Goal: Information Seeking & Learning: Learn about a topic

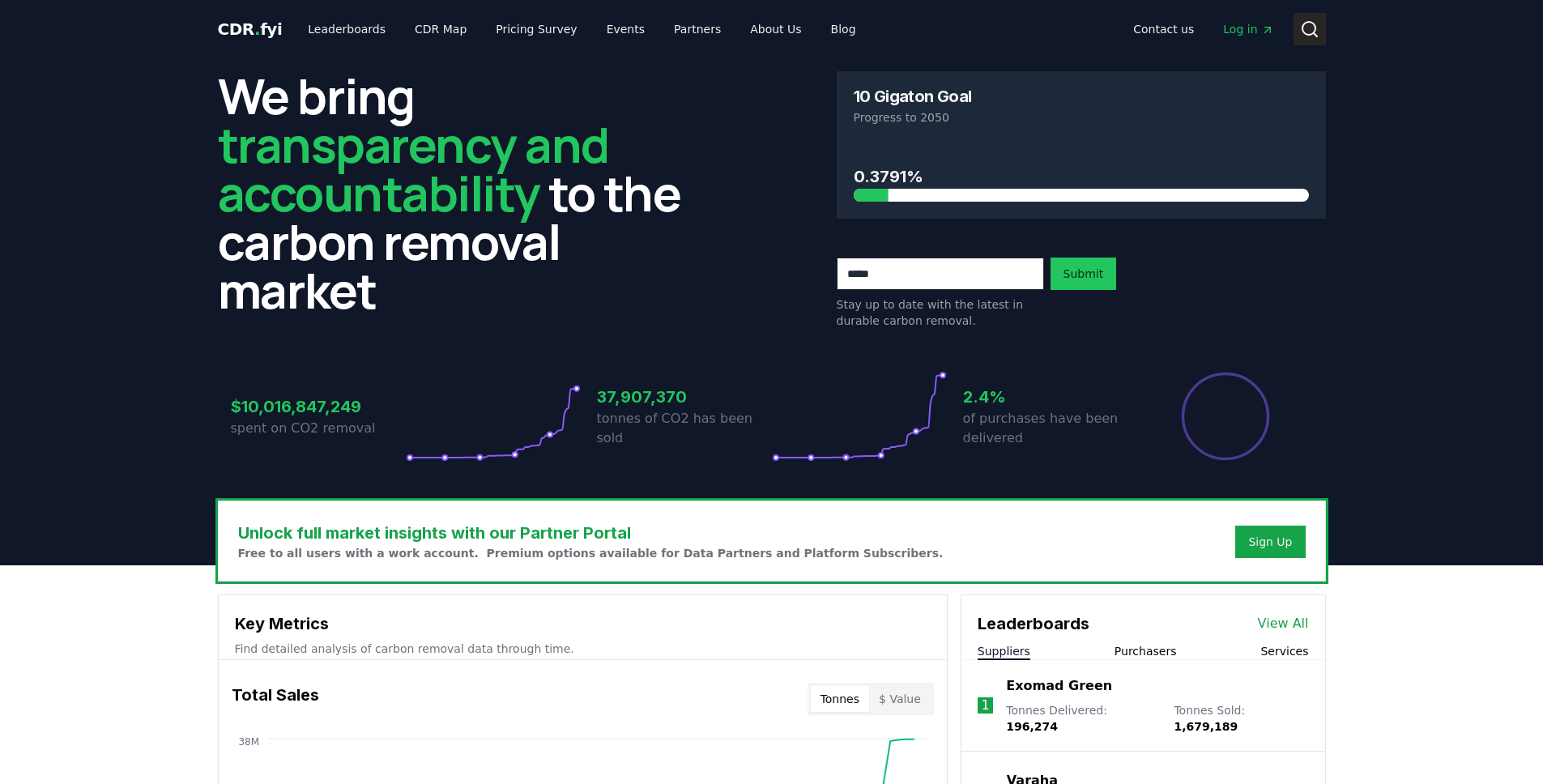
click at [1306, 27] on icon at bounding box center [1309, 29] width 20 height 20
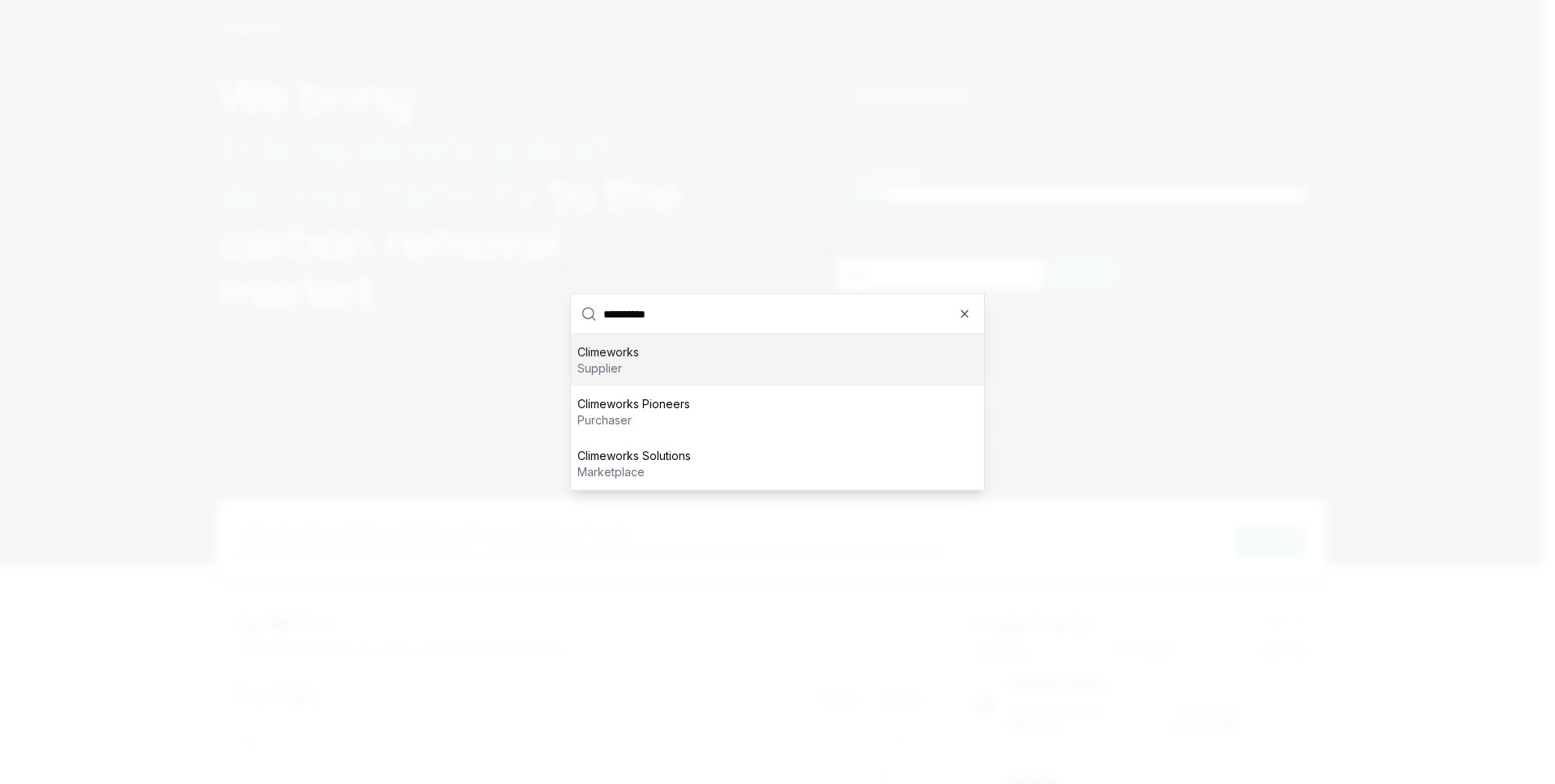
type input "**********"
click at [610, 353] on p "Climeworks" at bounding box center [608, 353] width 62 height 16
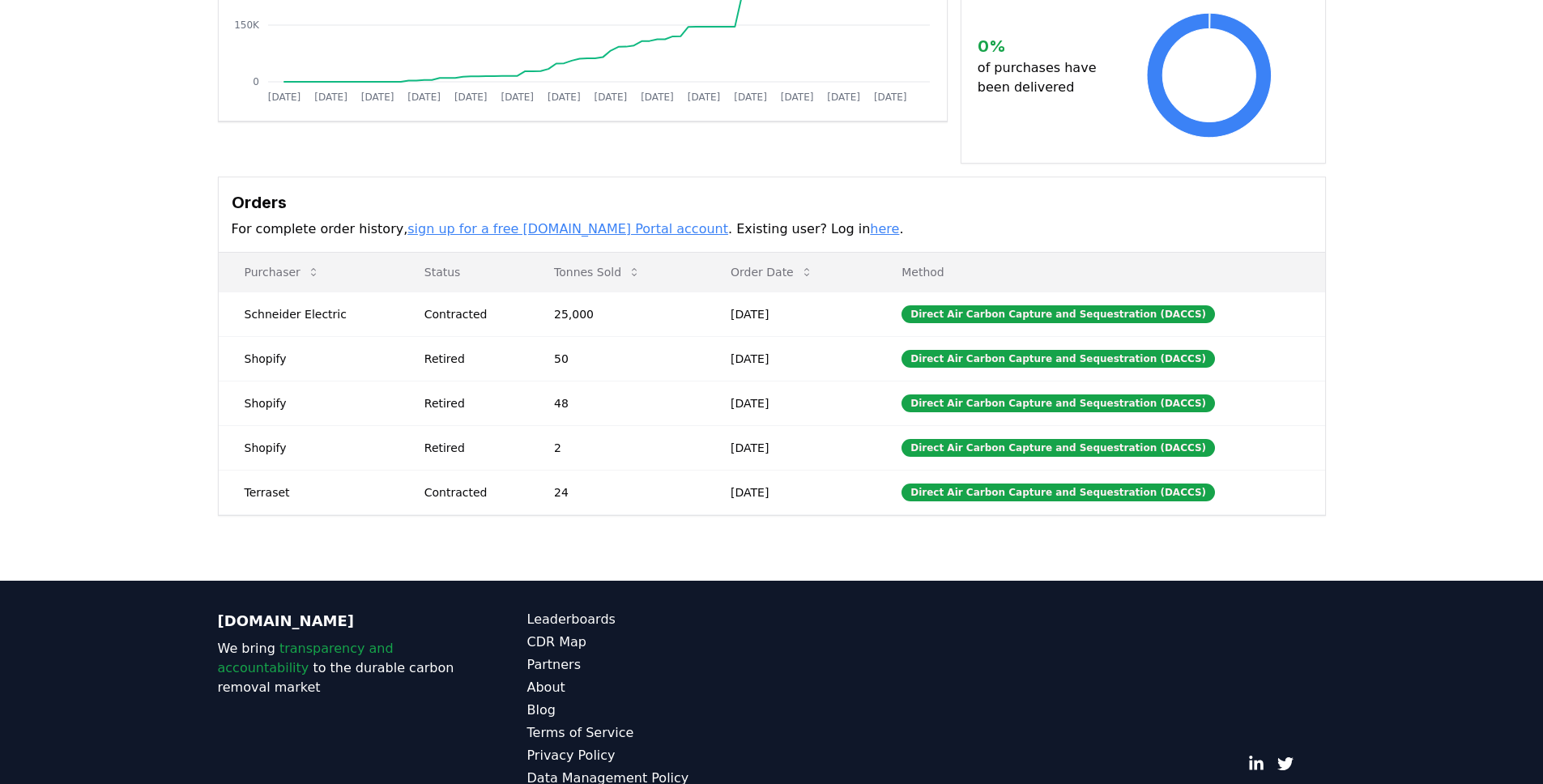
scroll to position [249, 0]
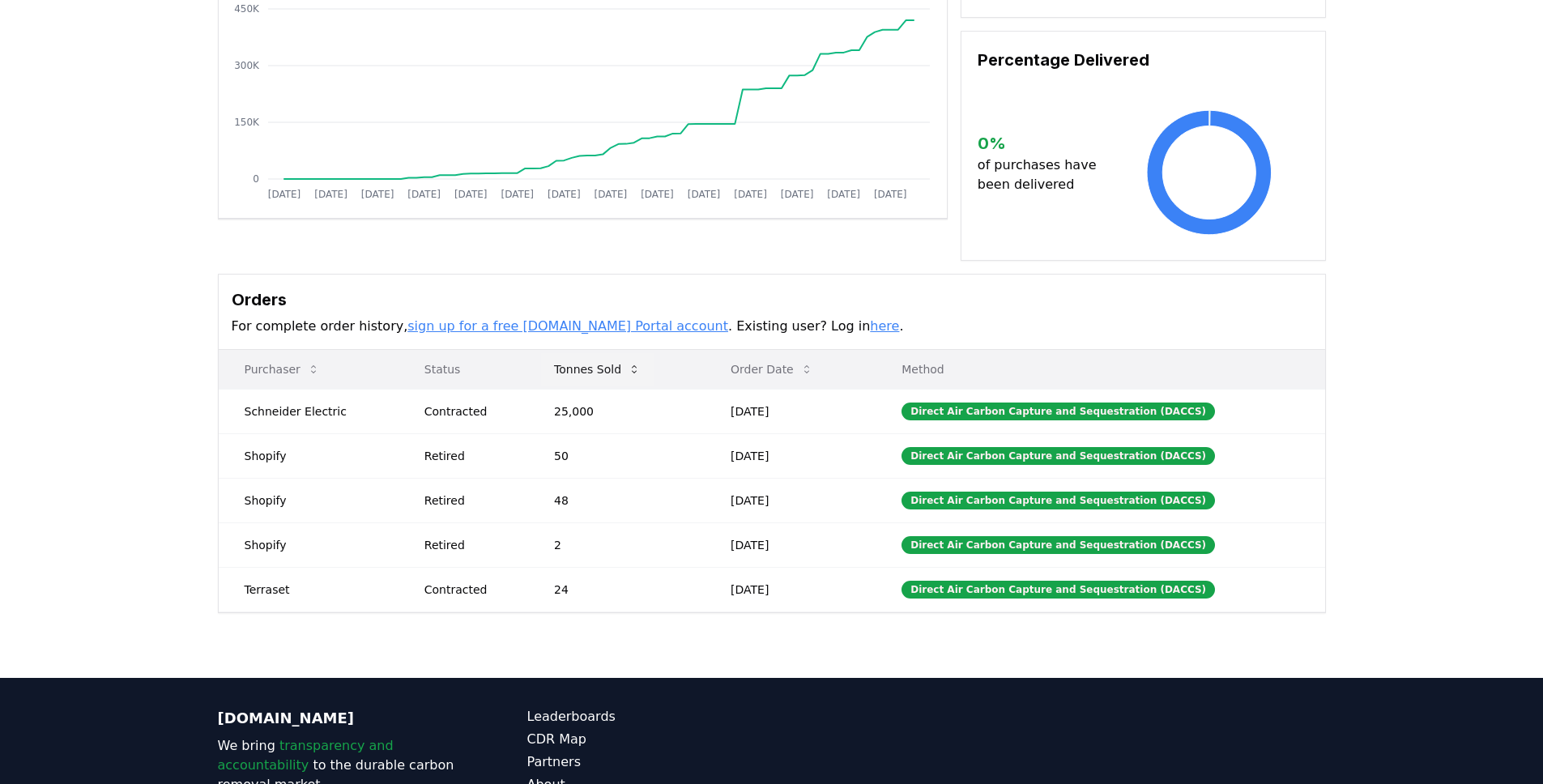
click at [629, 355] on button "Tonnes Sold" at bounding box center [597, 370] width 112 height 33
click at [629, 353] on button "Tonnes Sold" at bounding box center [597, 370] width 112 height 33
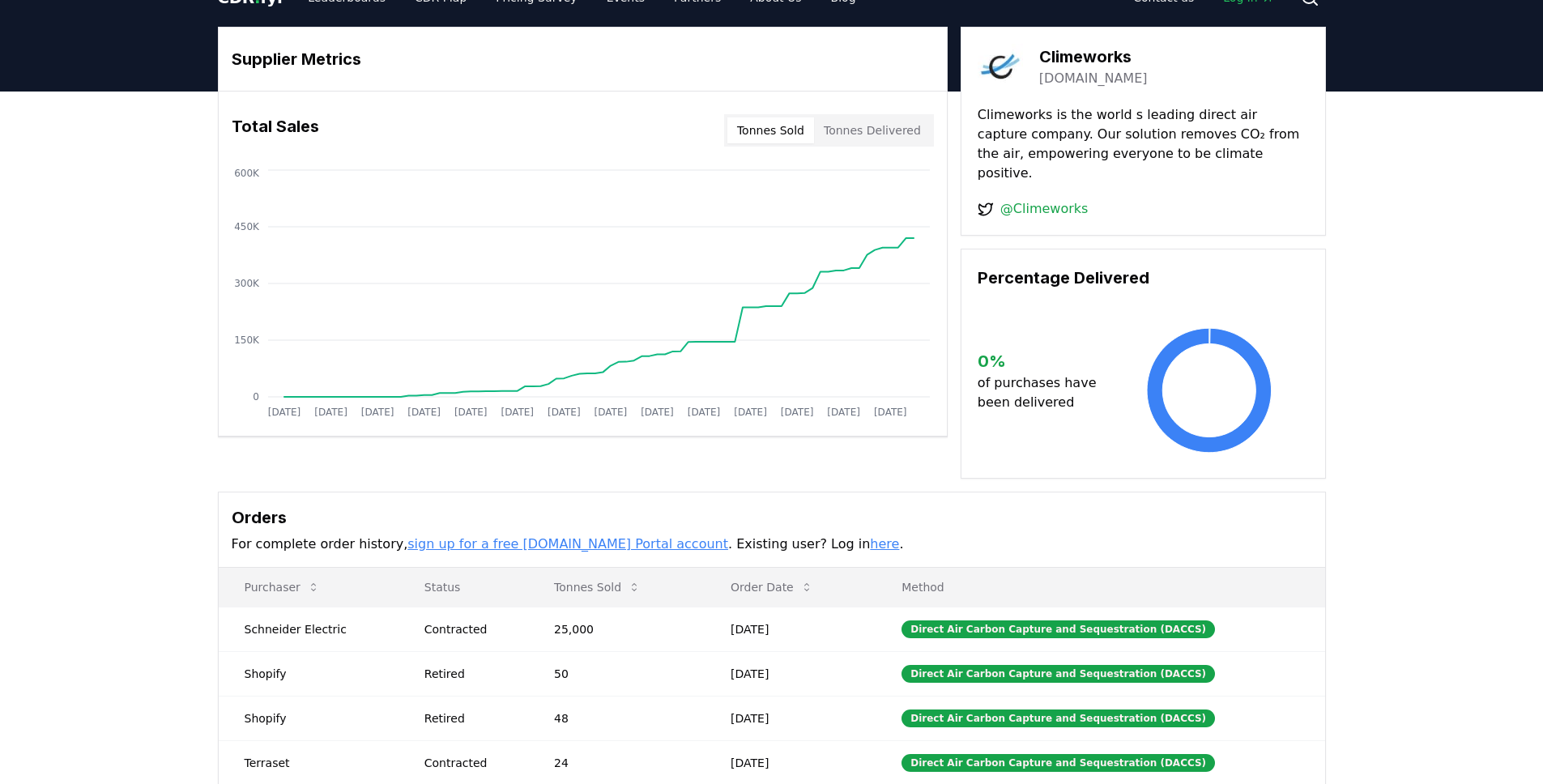
scroll to position [0, 0]
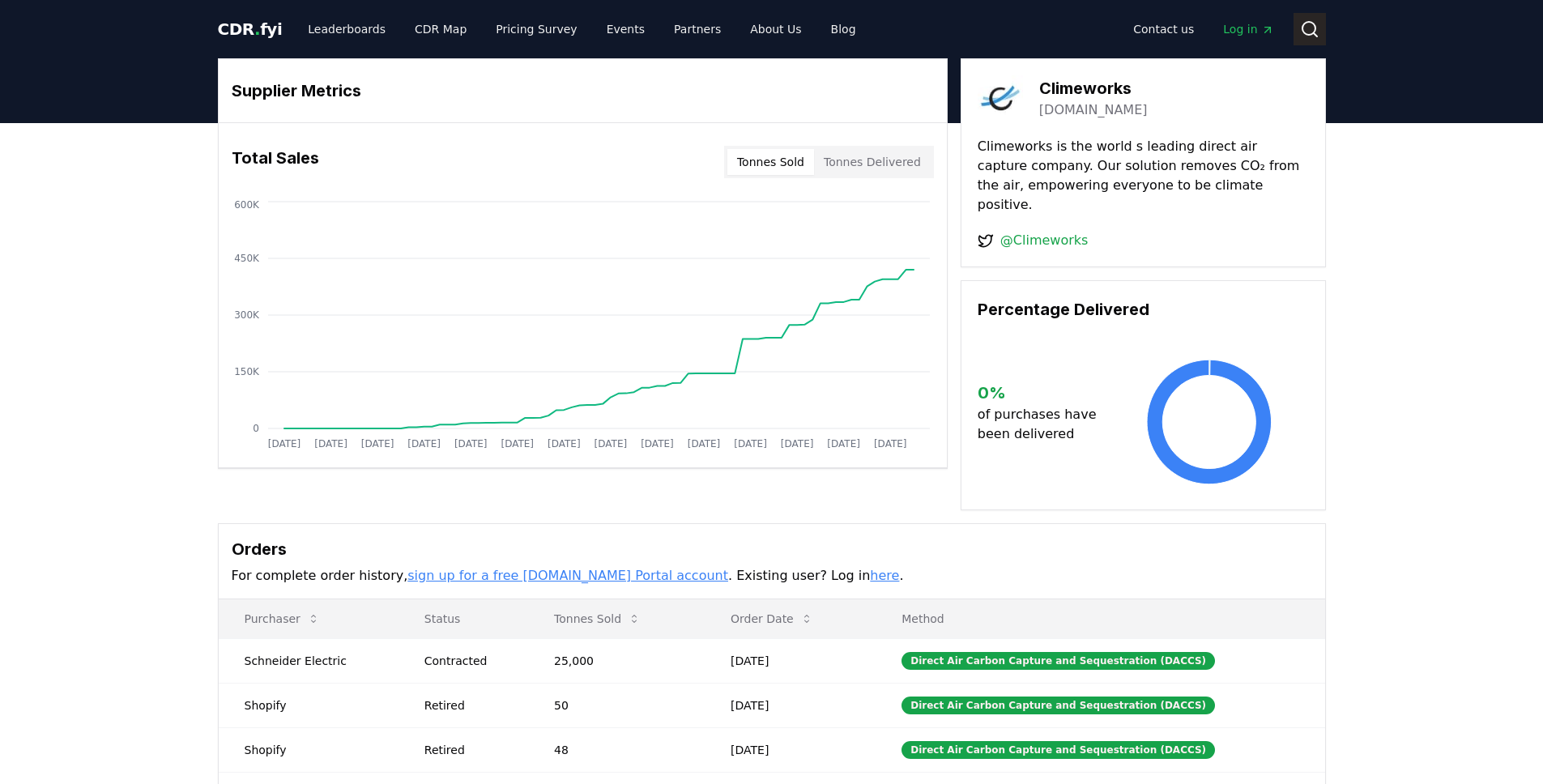
click at [1313, 34] on icon at bounding box center [1314, 35] width 3 height 3
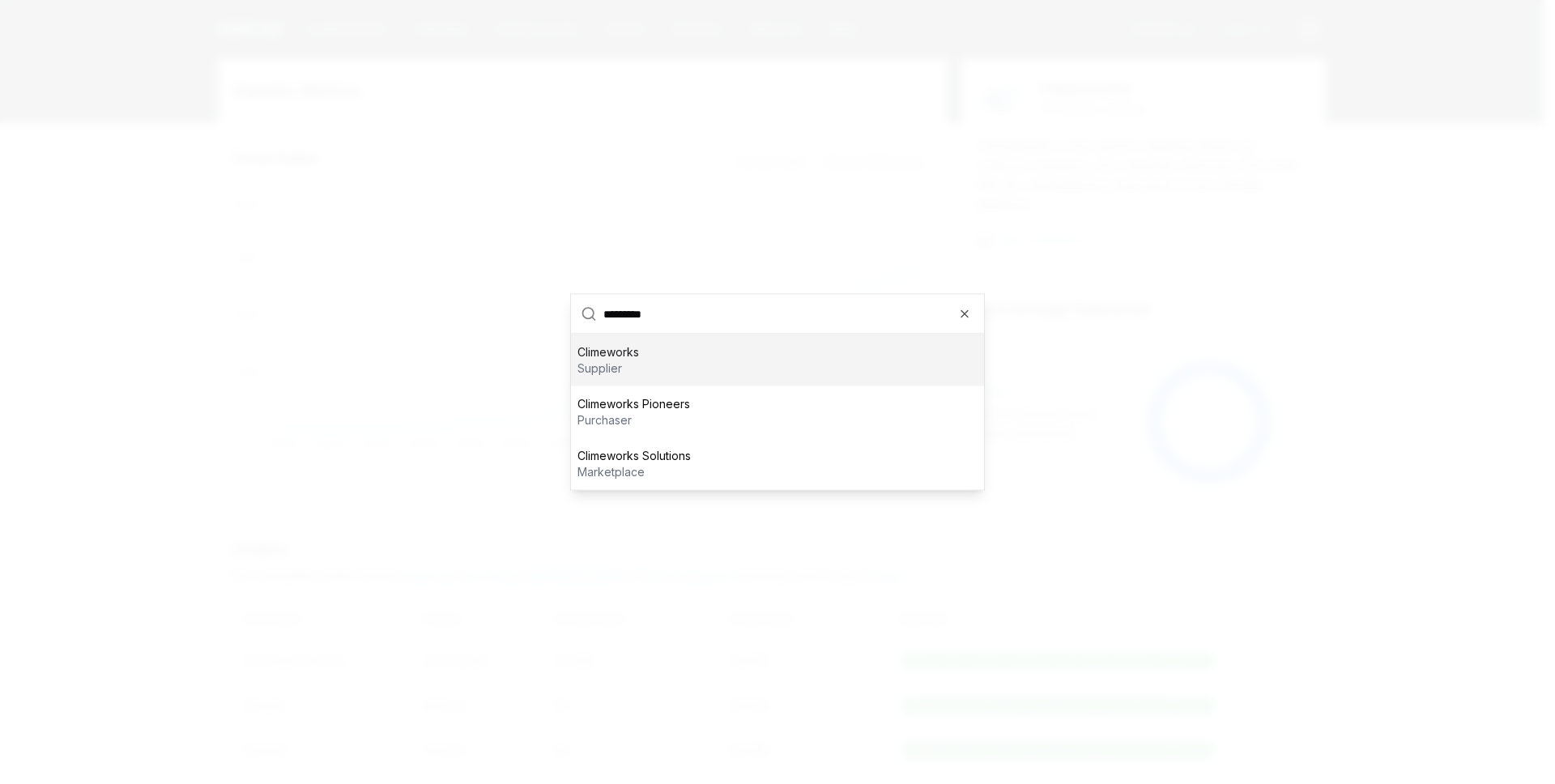
type input "**********"
click at [718, 369] on div "Climeworks supplier" at bounding box center [777, 361] width 413 height 52
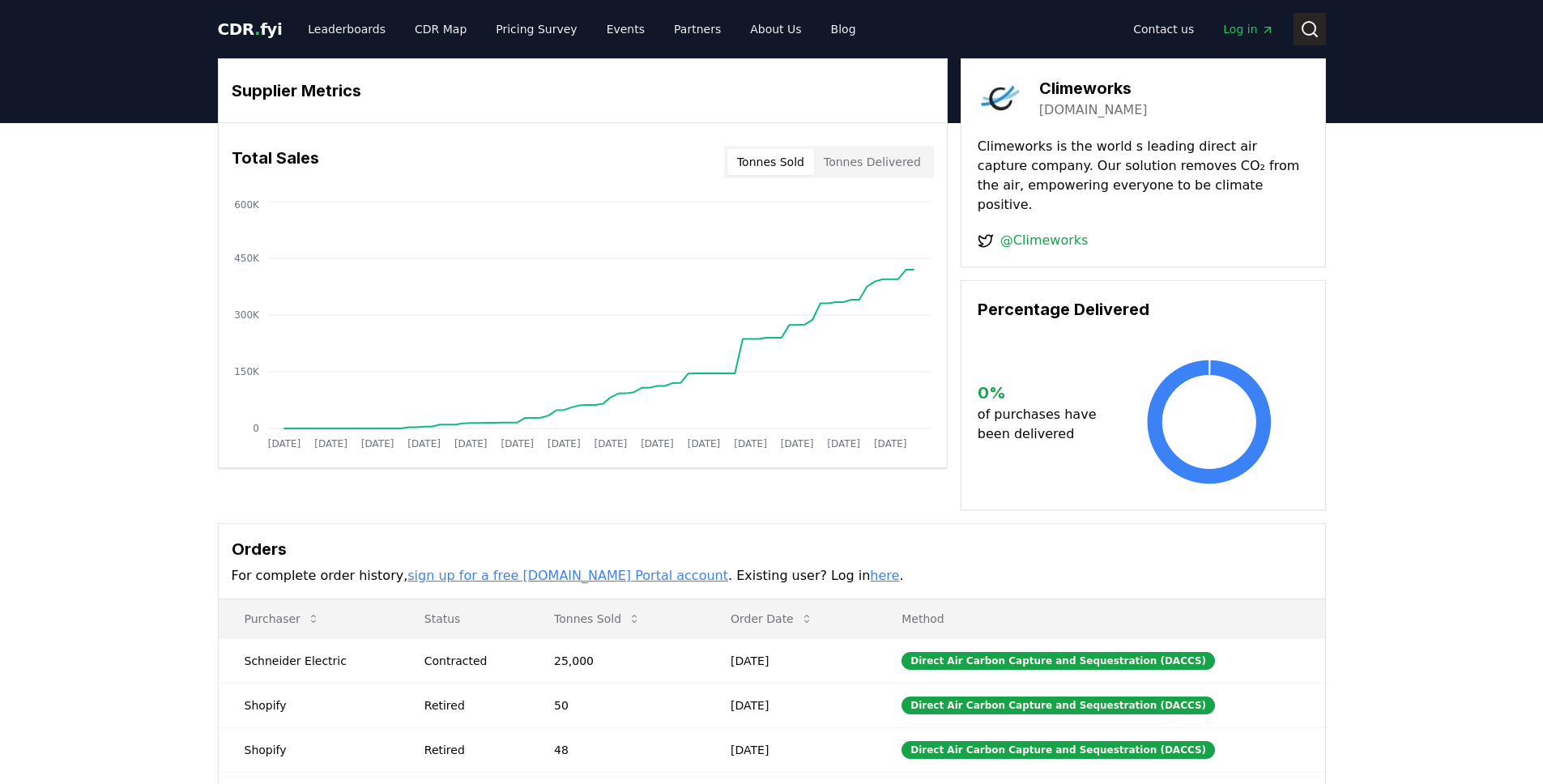
click at [1304, 22] on icon at bounding box center [1309, 29] width 20 height 20
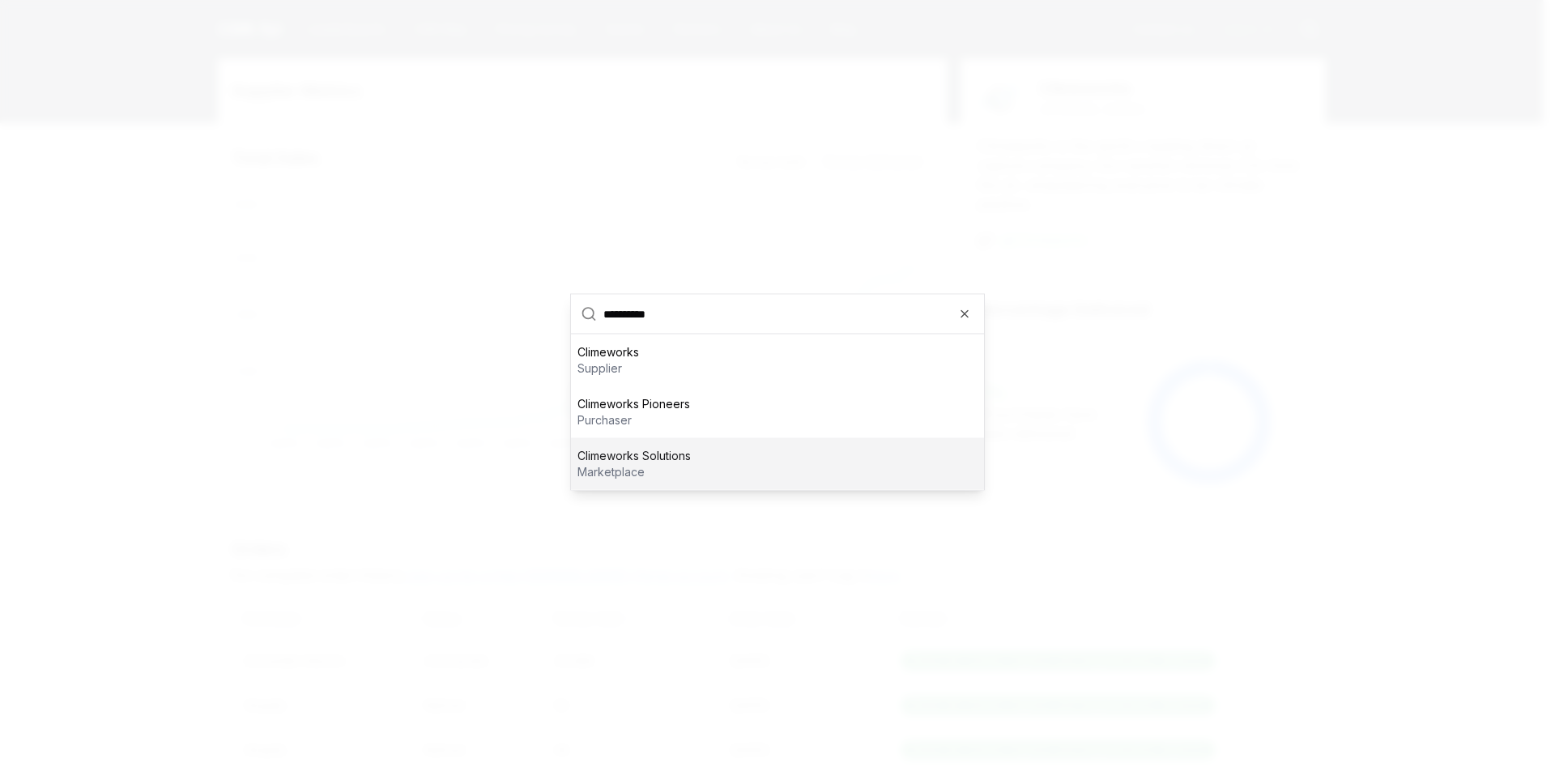
click at [648, 442] on div "Climeworks Solutions marketplace" at bounding box center [777, 464] width 413 height 52
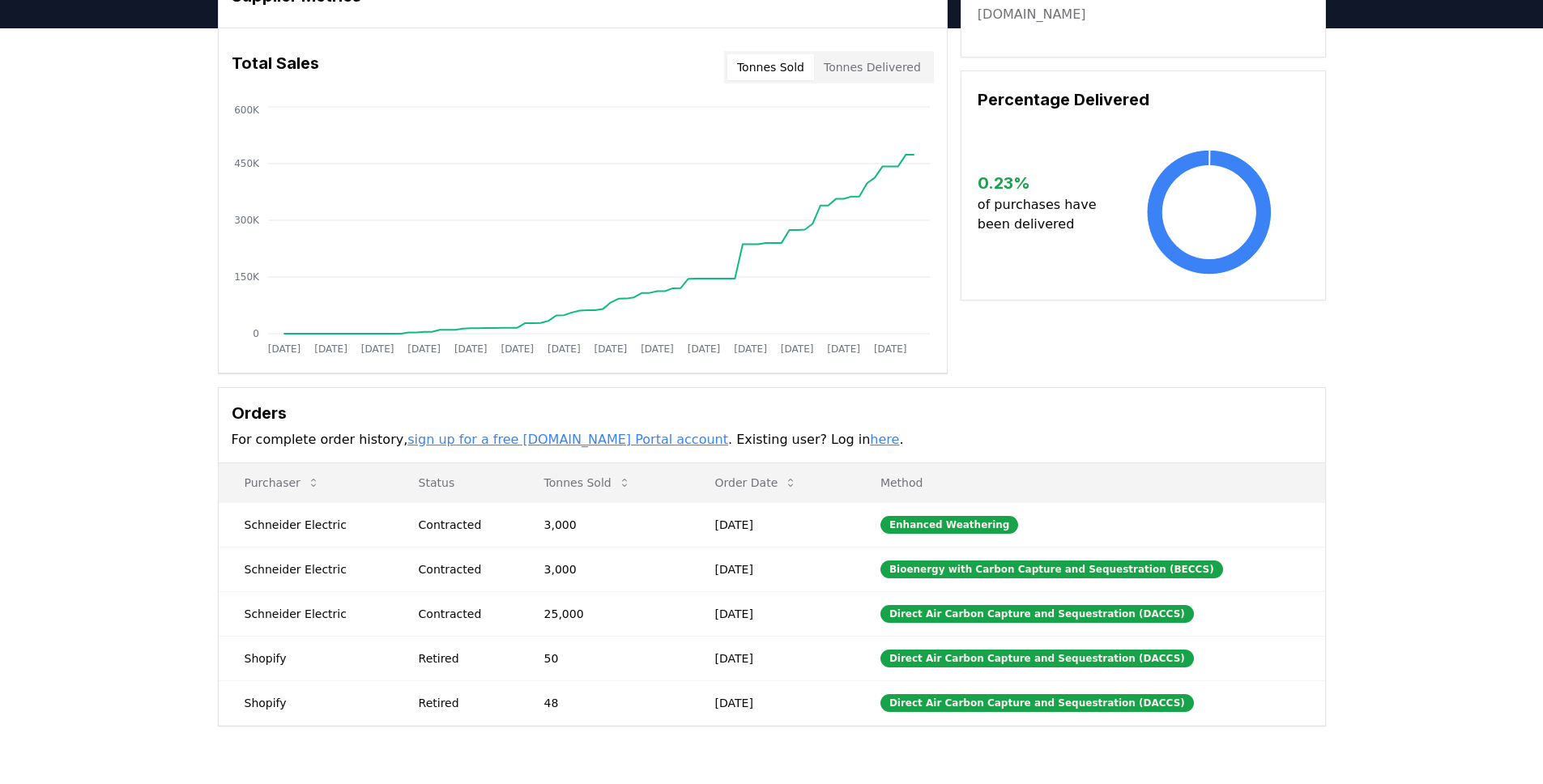
scroll to position [96, 0]
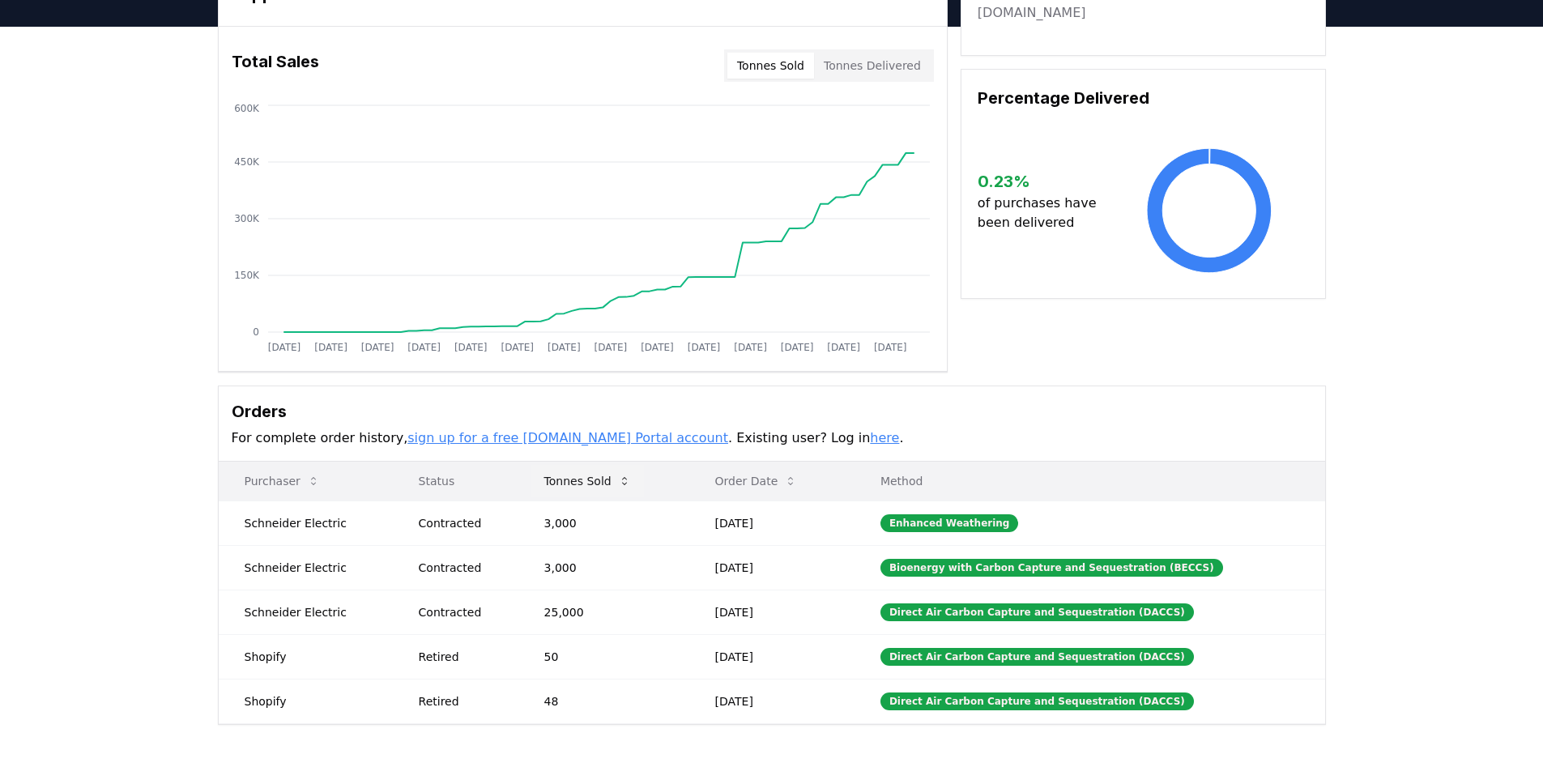
click at [627, 478] on icon at bounding box center [625, 481] width 5 height 8
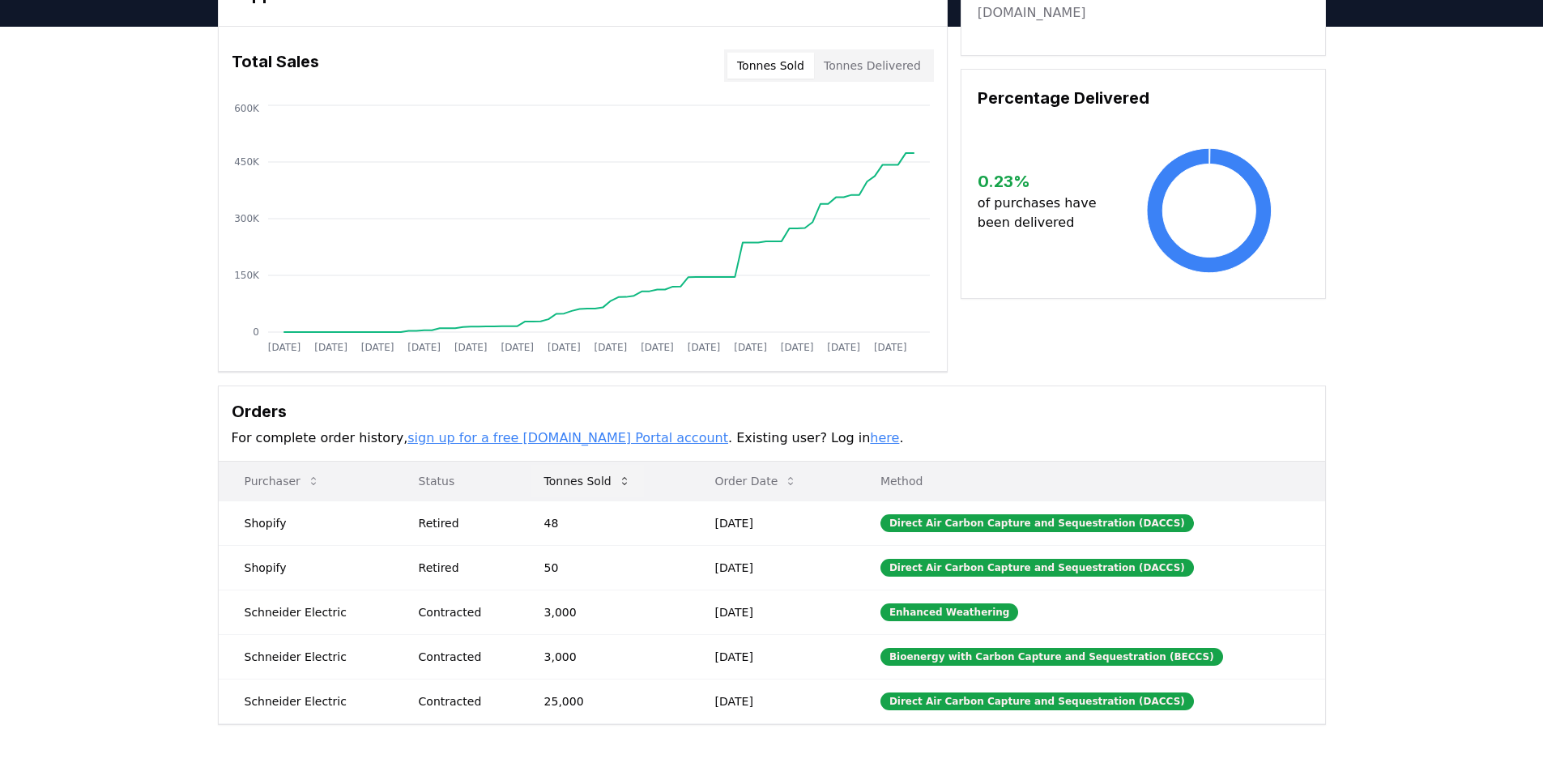
click at [627, 478] on icon at bounding box center [625, 481] width 5 height 8
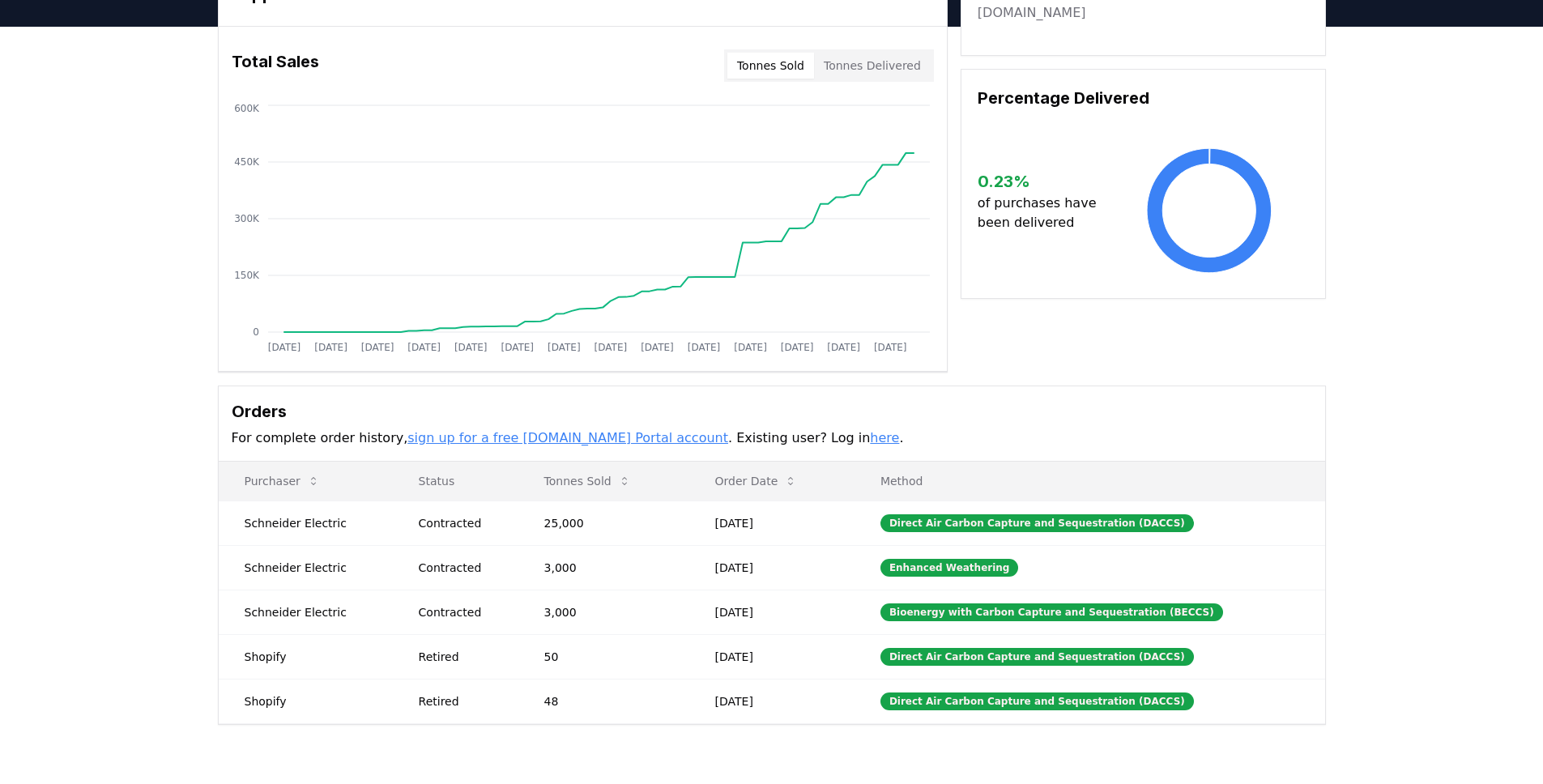
click at [142, 535] on div "Supplier Metrics Total Sales Tonnes Sold Tonnes Delivered Jan 2019 Jul 2019 Jan…" at bounding box center [771, 408] width 1543 height 763
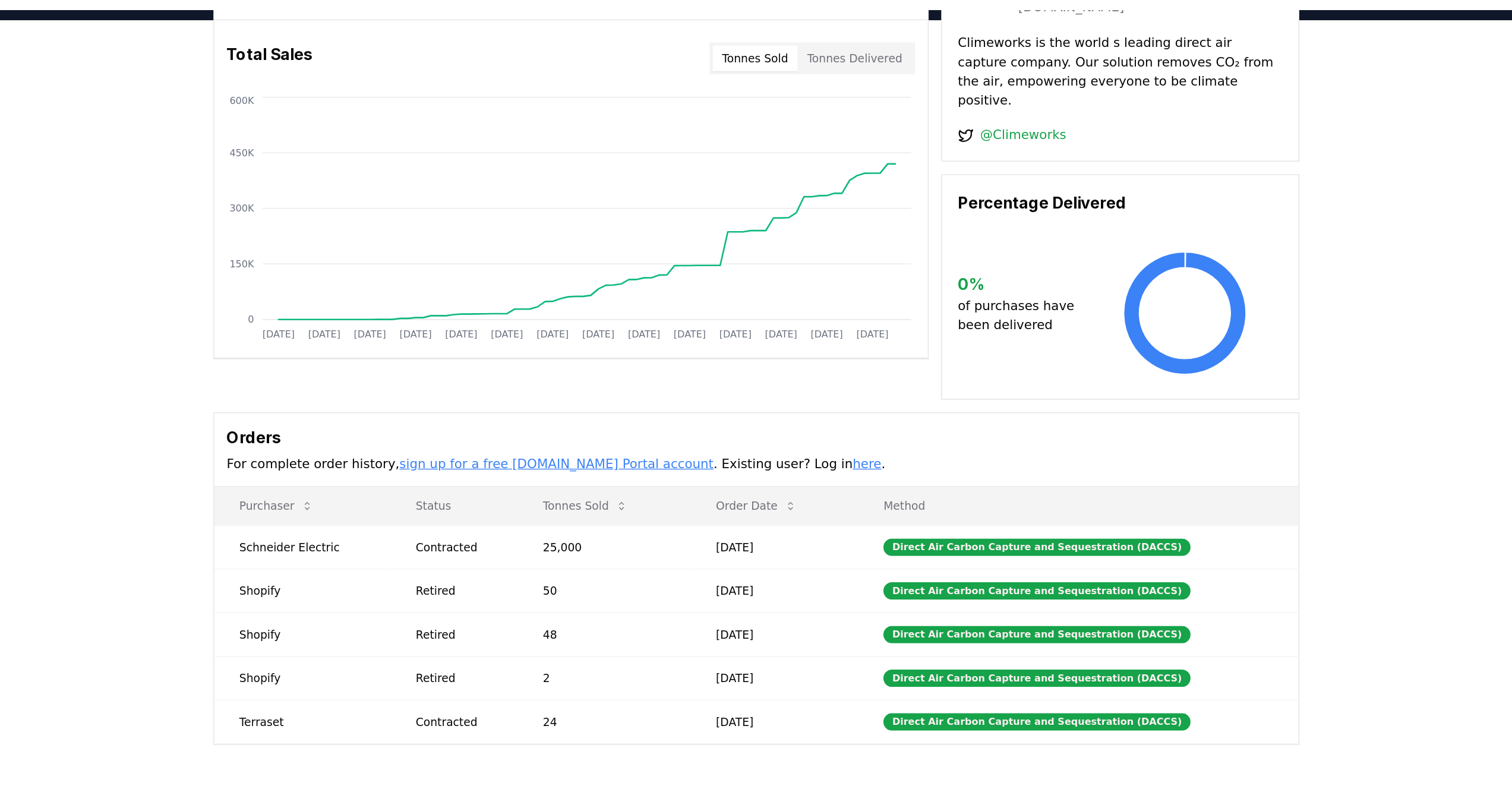
scroll to position [84, 0]
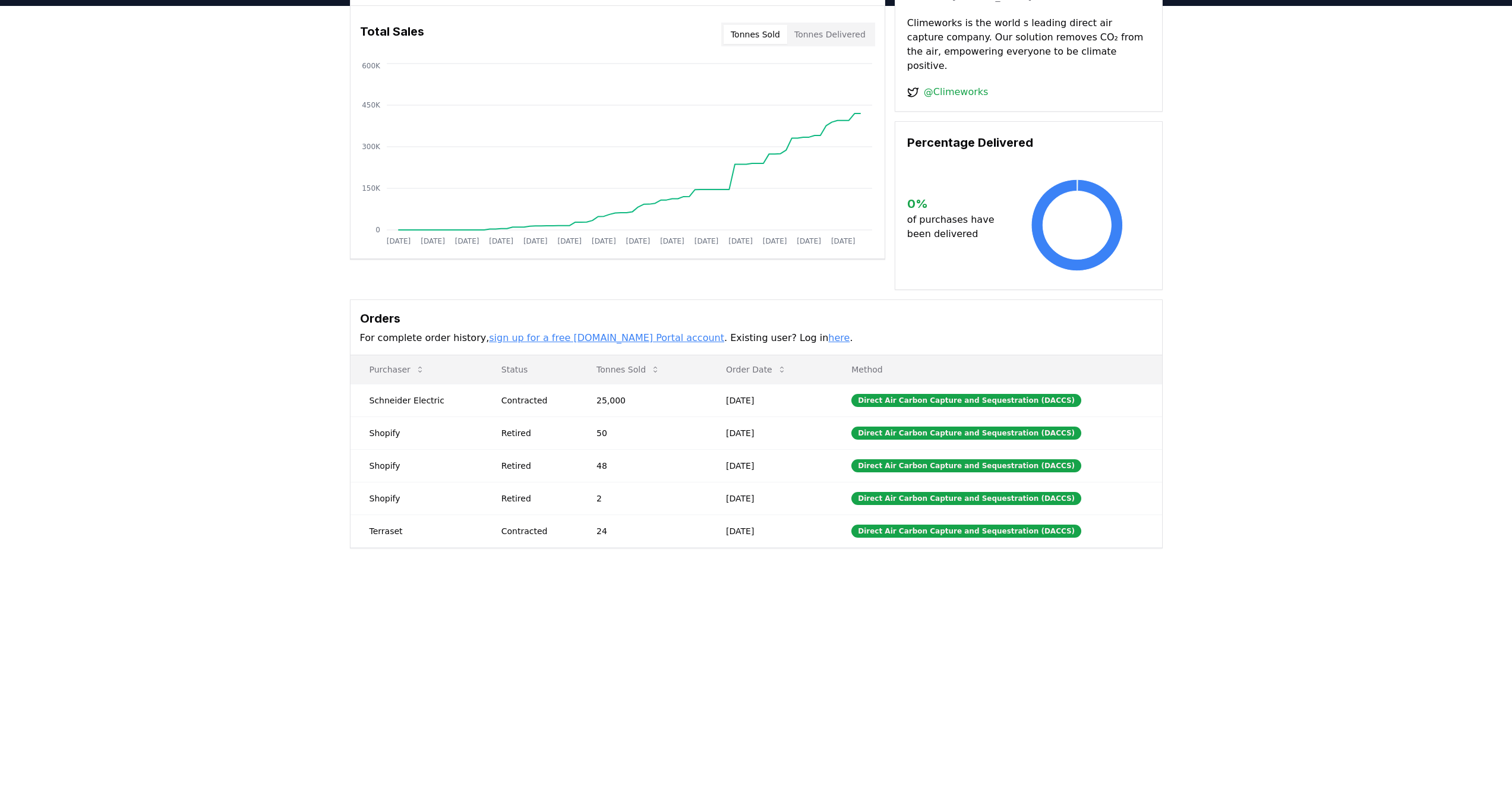
click at [1131, 378] on div "Supplier Metrics Total Sales Tonnes Sold Tonnes Delivered [DATE] [DATE] [DATE] …" at bounding box center [756, 301] width 1512 height 590
